Goal: Communication & Community: Share content

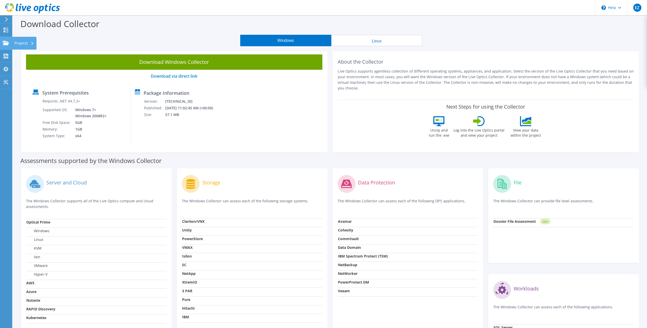
click at [24, 43] on div "Projects" at bounding box center [24, 43] width 24 height 13
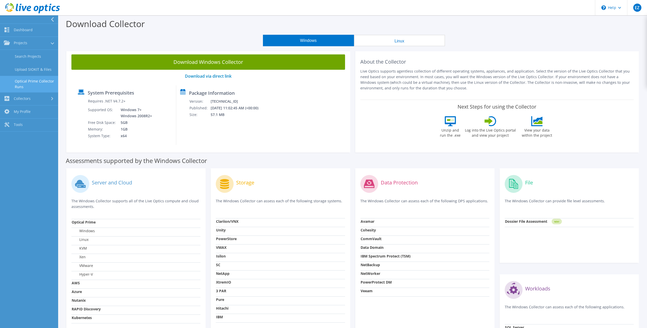
click at [39, 84] on link "Optical Prime Collector Runs" at bounding box center [29, 84] width 58 height 16
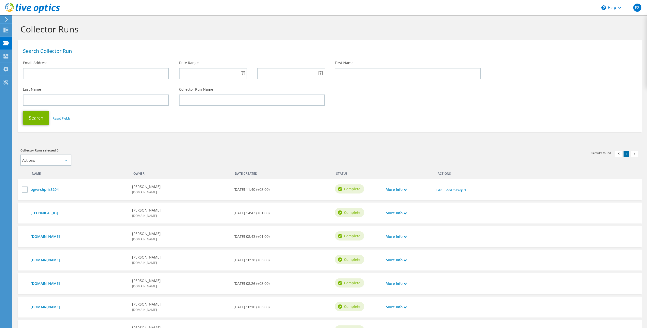
click at [67, 160] on icon at bounding box center [66, 160] width 3 height 2
click at [67, 159] on select "Actions Add to new project Add to existing project" at bounding box center [45, 159] width 51 height 11
click at [29, 4] on icon at bounding box center [32, 8] width 55 height 10
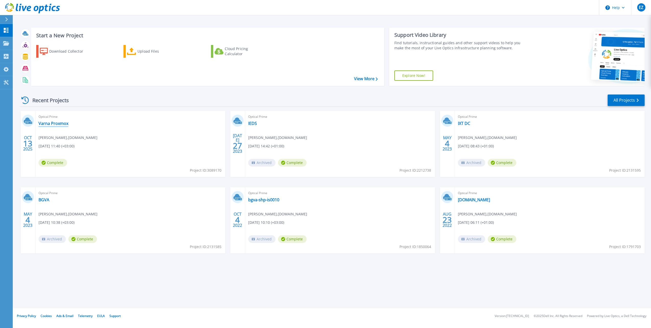
click at [55, 124] on link "Varna Proxmox" at bounding box center [54, 123] width 30 height 5
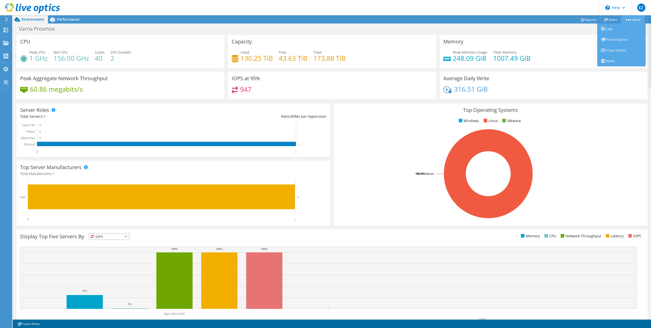
click at [628, 18] on link "More" at bounding box center [633, 20] width 24 height 8
click at [612, 59] on link "Delete" at bounding box center [621, 61] width 48 height 11
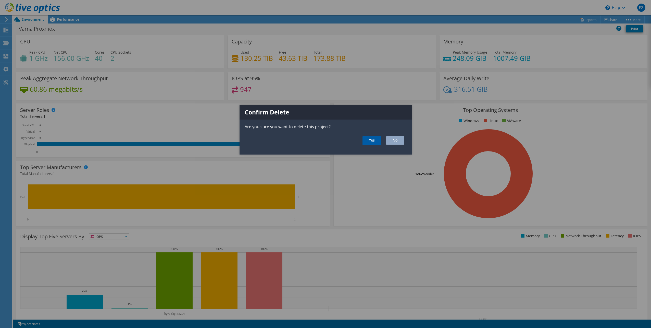
click at [370, 140] on link "Yes" at bounding box center [372, 140] width 19 height 9
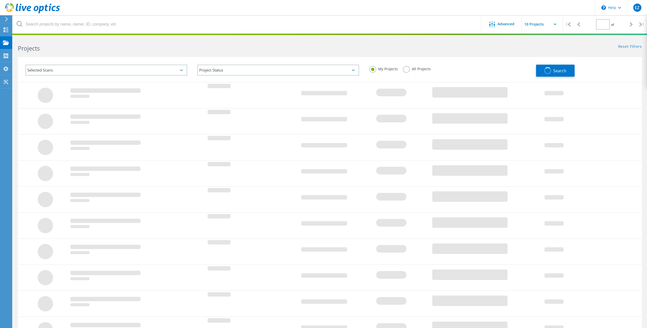
type input "1"
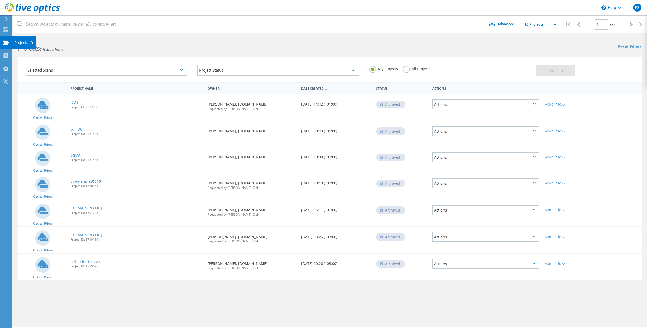
click at [23, 43] on div "Projects" at bounding box center [24, 43] width 19 height 4
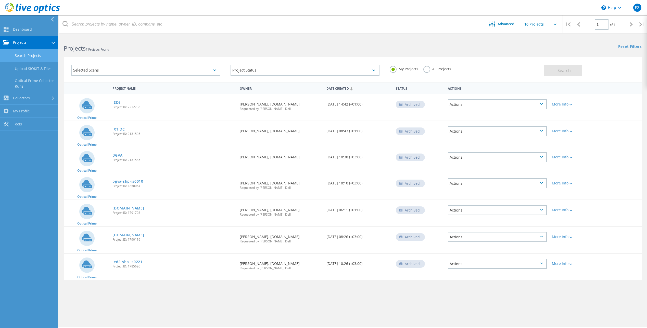
click at [32, 57] on link "Search Projects" at bounding box center [29, 55] width 58 height 13
click at [35, 40] on link "Projects" at bounding box center [29, 42] width 58 height 13
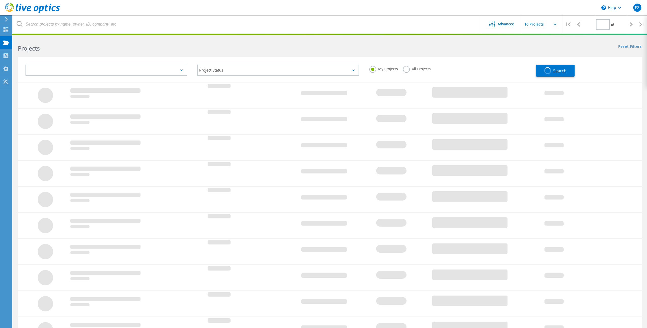
type input "1"
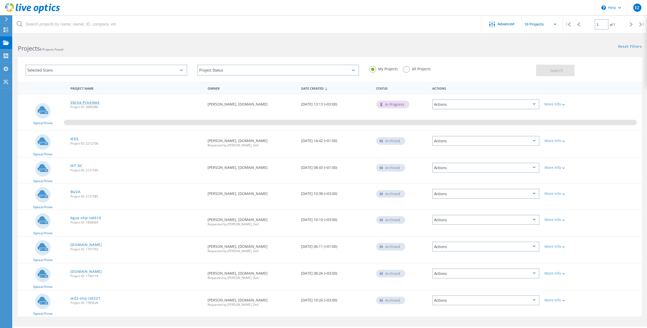
click at [91, 103] on link "Varna Proxmox" at bounding box center [84, 103] width 29 height 4
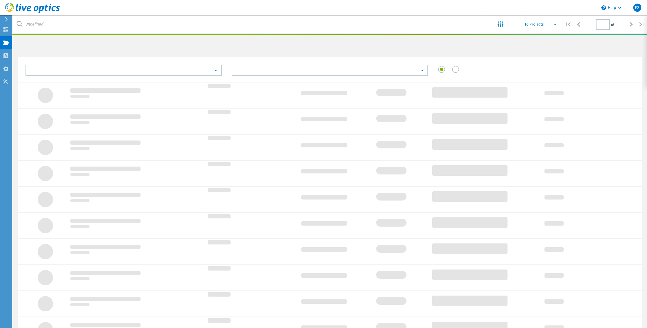
type input "1"
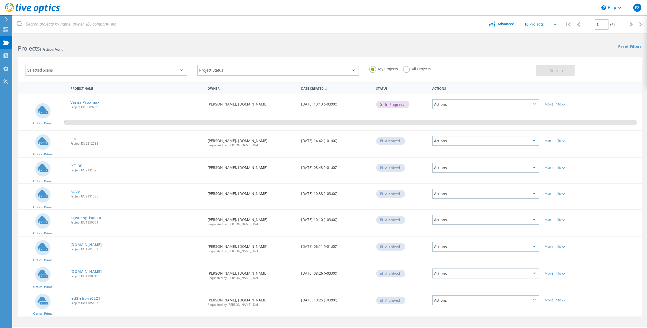
click at [531, 106] on div "Actions" at bounding box center [485, 104] width 107 height 10
click at [457, 111] on div "Share" at bounding box center [486, 112] width 106 height 8
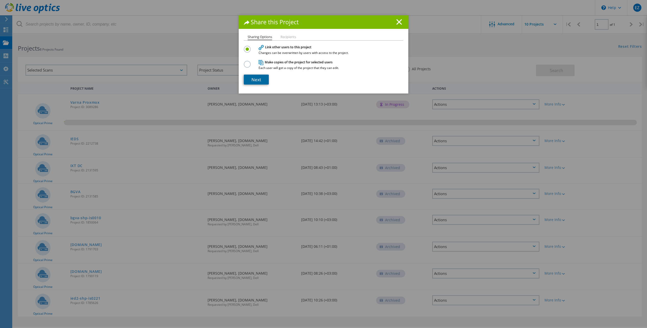
click at [257, 80] on link "Next" at bounding box center [256, 79] width 25 height 10
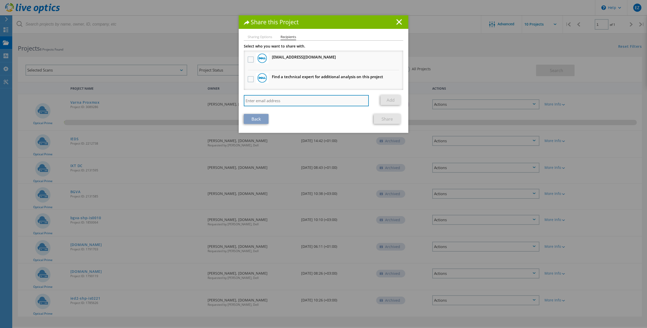
click at [261, 101] on input "search" at bounding box center [306, 100] width 125 height 11
click at [262, 102] on input "search" at bounding box center [306, 100] width 125 height 11
click at [176, 84] on div "Share this Project Sharing Options Recipients Link other users to this project …" at bounding box center [323, 171] width 647 height 312
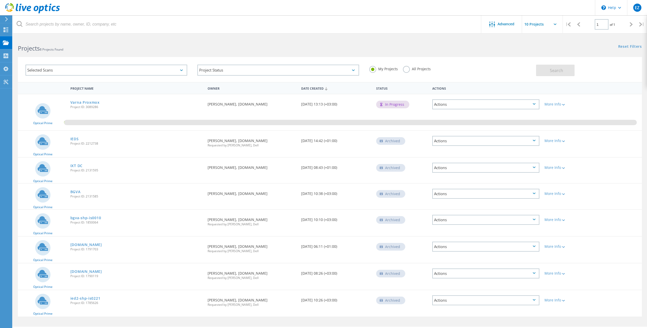
click at [535, 104] on icon at bounding box center [534, 104] width 3 height 2
click at [447, 111] on div "Share" at bounding box center [486, 112] width 106 height 8
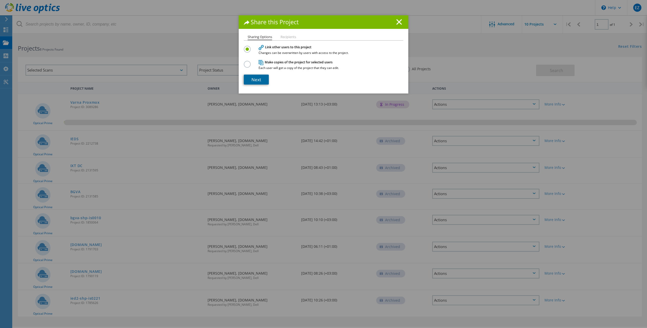
click at [255, 80] on link "Next" at bounding box center [256, 79] width 25 height 10
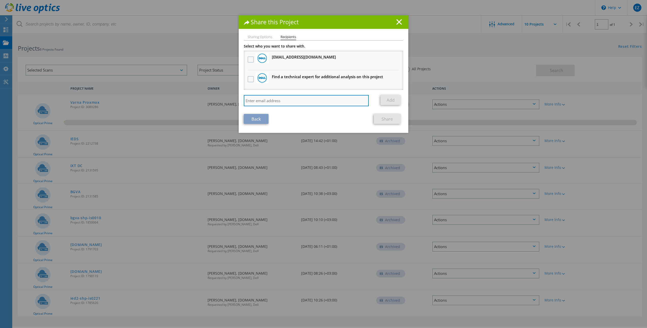
click at [269, 98] on input "search" at bounding box center [306, 100] width 125 height 11
paste input "[PERSON_NAME][EMAIL_ADDRESS][PERSON_NAME][DOMAIN_NAME]"
type input "[PERSON_NAME][EMAIL_ADDRESS][PERSON_NAME][DOMAIN_NAME]"
click at [384, 99] on link "Add" at bounding box center [391, 100] width 20 height 10
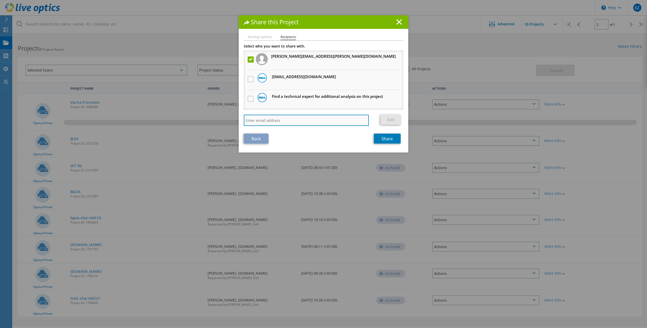
click at [283, 122] on input "search" at bounding box center [306, 120] width 125 height 11
paste input "stefan.dimitrov@clunetech.com"
type input "stefan.dimitrov@clunetech.com"
click at [388, 118] on link "Add" at bounding box center [391, 120] width 20 height 10
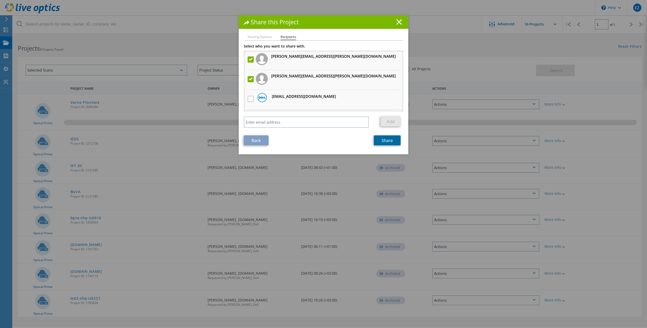
click at [389, 141] on link "Share" at bounding box center [387, 140] width 27 height 10
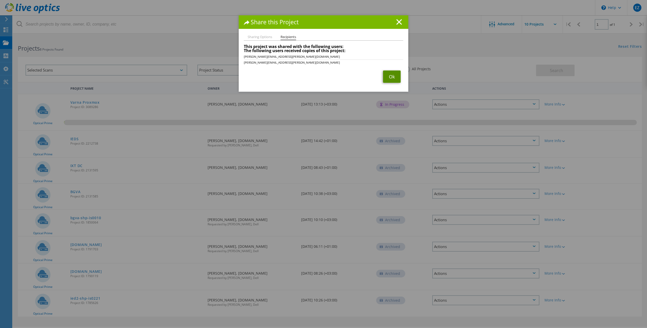
click at [393, 76] on link "Ok" at bounding box center [392, 76] width 18 height 12
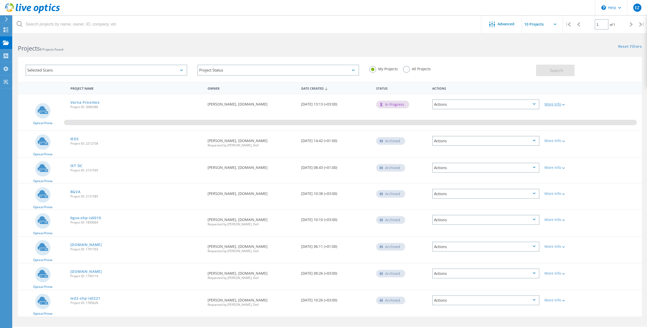
click at [553, 102] on div "More Info" at bounding box center [567, 104] width 45 height 4
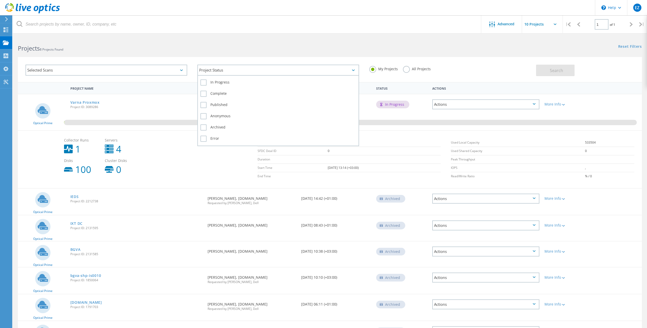
click at [352, 70] on icon at bounding box center [353, 70] width 3 height 2
click at [271, 50] on h2 "Projects 8 Projects Found" at bounding box center [171, 48] width 307 height 8
click at [502, 26] on div "Advanced" at bounding box center [501, 24] width 41 height 6
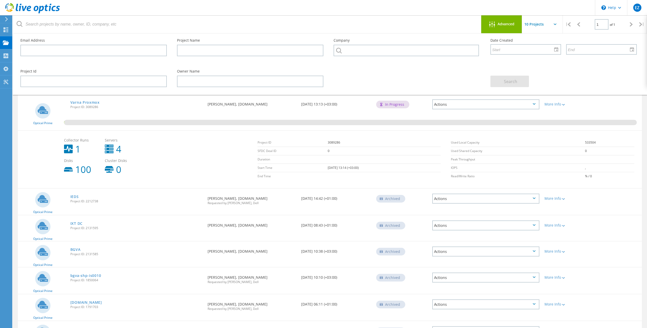
click at [501, 28] on div "Advanced" at bounding box center [501, 24] width 41 height 6
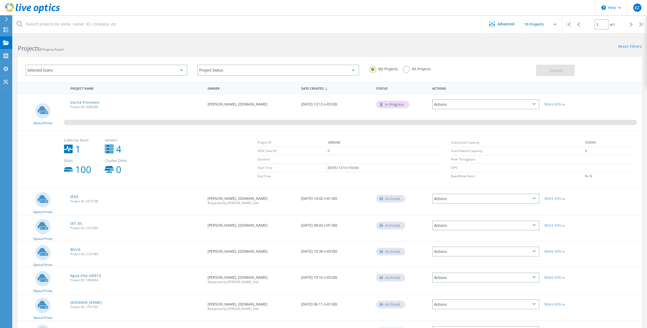
click at [554, 23] on input "text" at bounding box center [547, 24] width 51 height 18
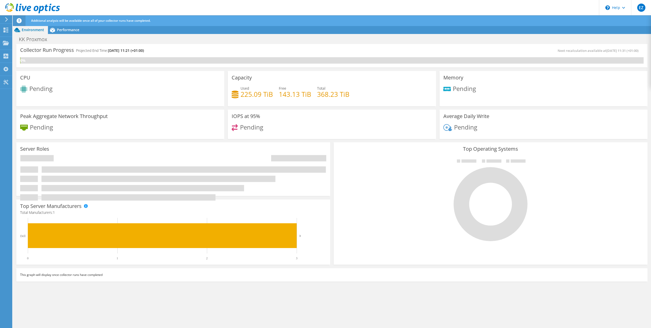
click at [140, 86] on div "Pending" at bounding box center [120, 89] width 200 height 8
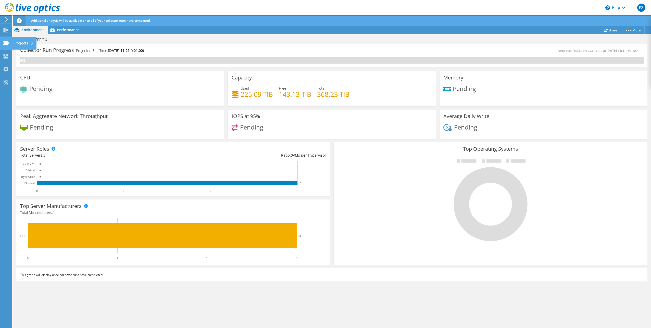
click at [7, 42] on icon at bounding box center [6, 43] width 6 height 5
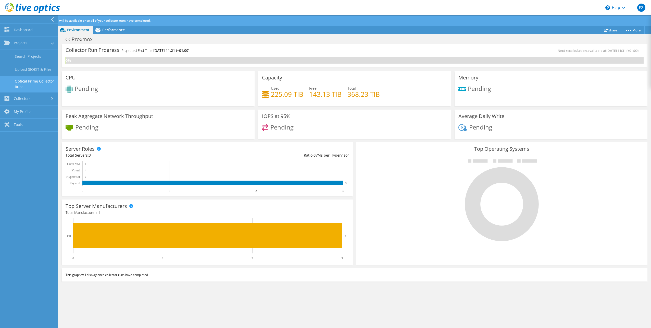
click at [30, 83] on link "Optical Prime Collector Runs" at bounding box center [29, 84] width 58 height 16
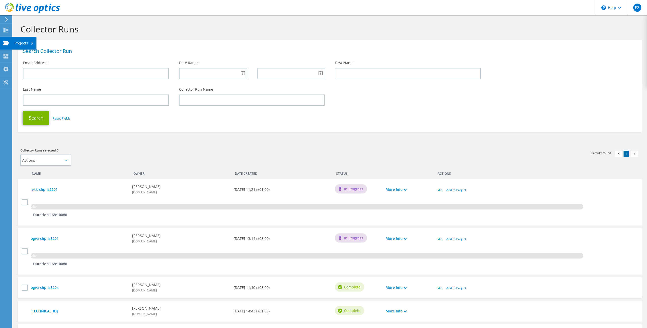
click at [19, 42] on div "Projects" at bounding box center [24, 43] width 24 height 13
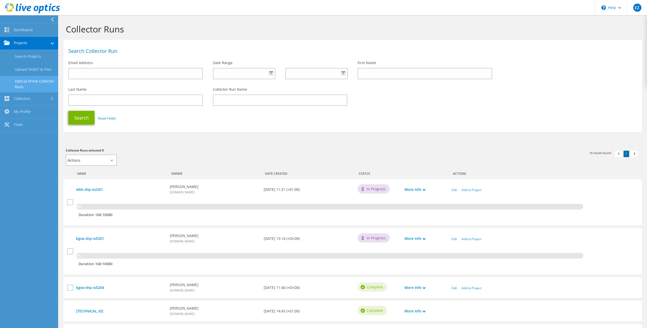
click at [30, 45] on link "Projects" at bounding box center [29, 43] width 58 height 13
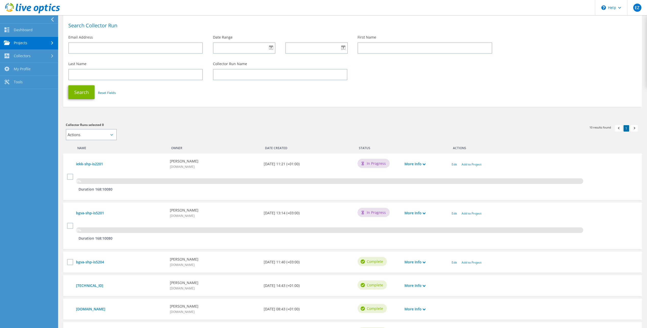
scroll to position [51, 0]
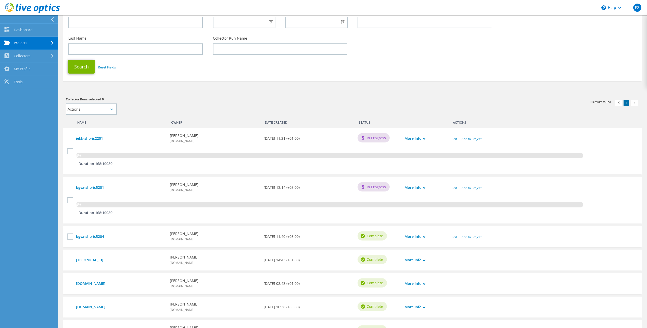
click at [159, 74] on div "Search Reset Fields" at bounding box center [352, 66] width 579 height 19
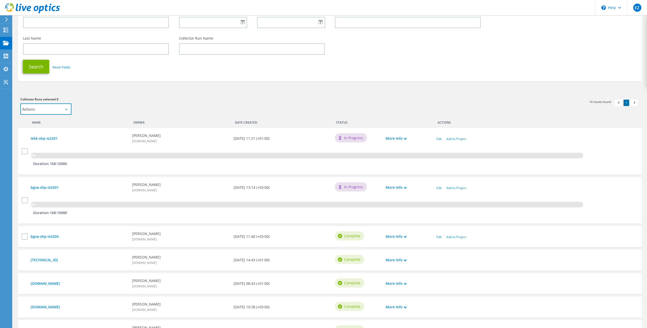
click at [65, 108] on select "Actions Add to new project Add to existing project" at bounding box center [45, 108] width 51 height 11
click at [163, 69] on div "Search Reset Fields" at bounding box center [330, 66] width 624 height 19
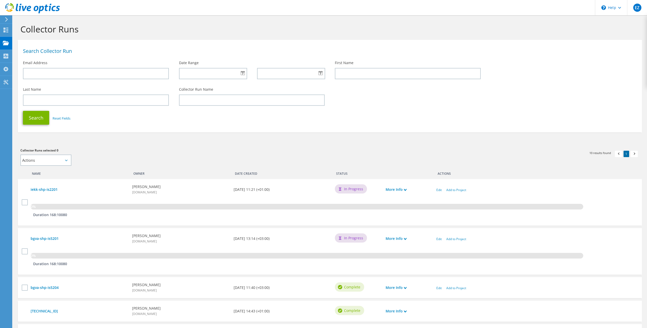
click at [8, 21] on icon at bounding box center [7, 19] width 4 height 5
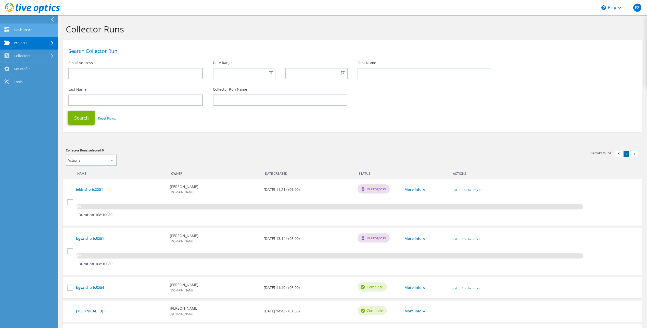
click at [20, 29] on link "Dashboard" at bounding box center [29, 30] width 58 height 13
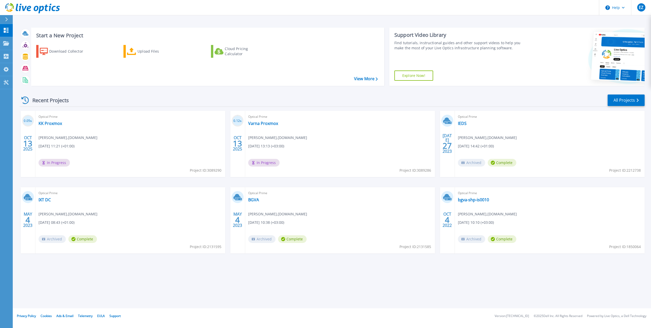
click at [257, 284] on div "Start a New Project Download Collector Upload Files Cloud Pricing Calculator Vi…" at bounding box center [332, 154] width 638 height 308
